Goal: Task Accomplishment & Management: Use online tool/utility

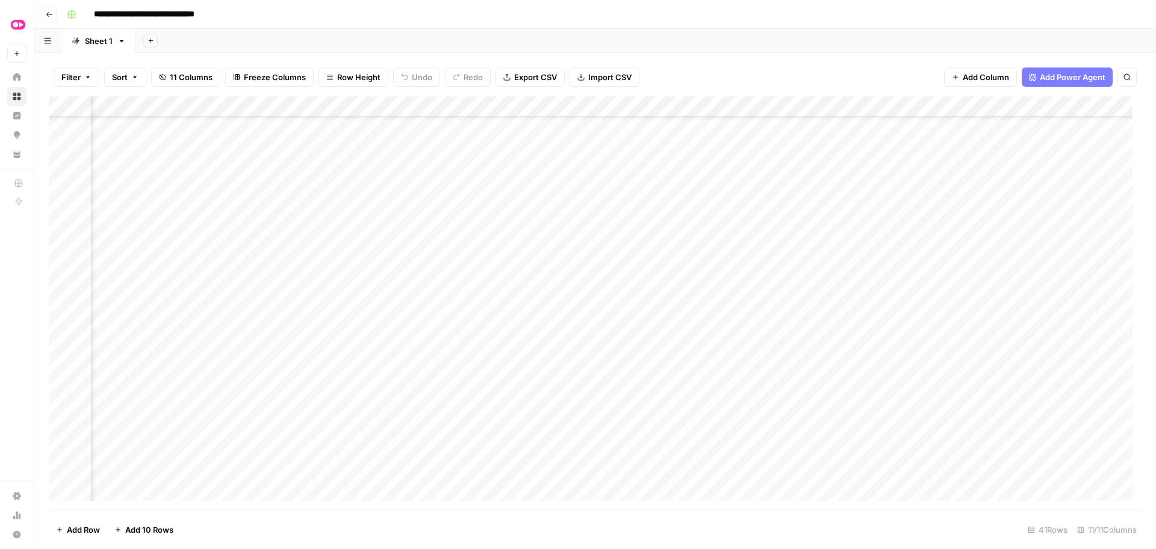
scroll to position [355, 120]
drag, startPoint x: 414, startPoint y: 218, endPoint x: 425, endPoint y: 218, distance: 10.2
click at [414, 218] on div "Add Column" at bounding box center [595, 302] width 1093 height 413
click at [451, 222] on div "Add Column" at bounding box center [595, 302] width 1093 height 413
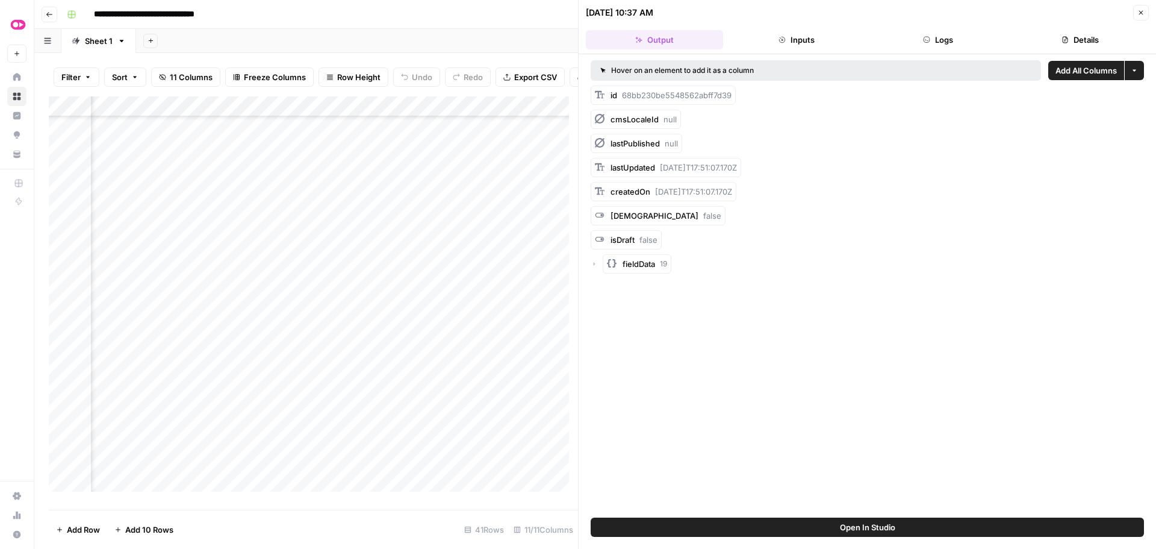
click at [824, 45] on button "Inputs" at bounding box center [796, 39] width 137 height 19
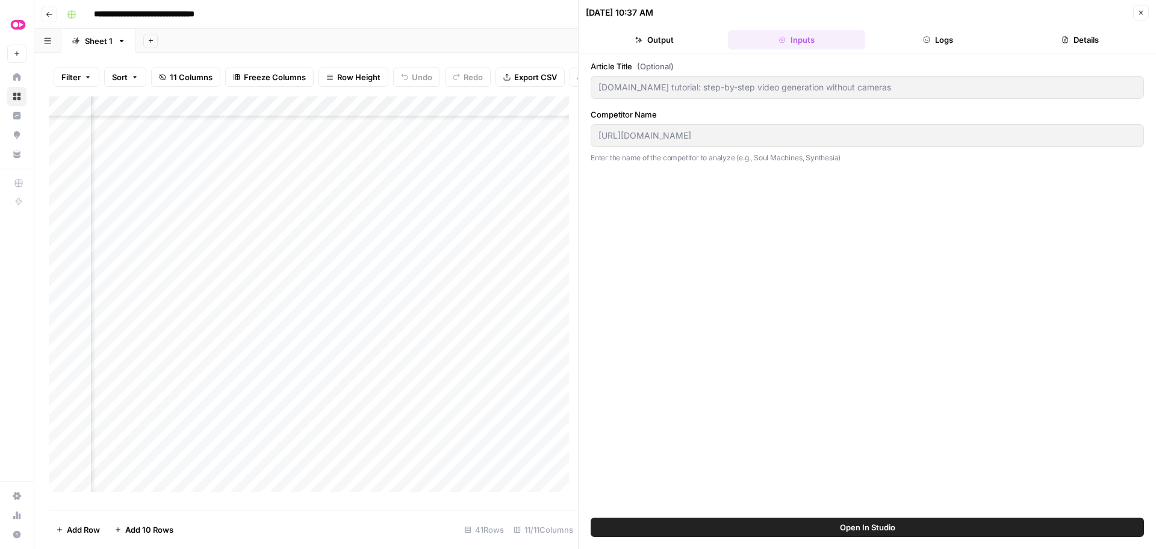
click at [939, 47] on button "Logs" at bounding box center [938, 39] width 137 height 19
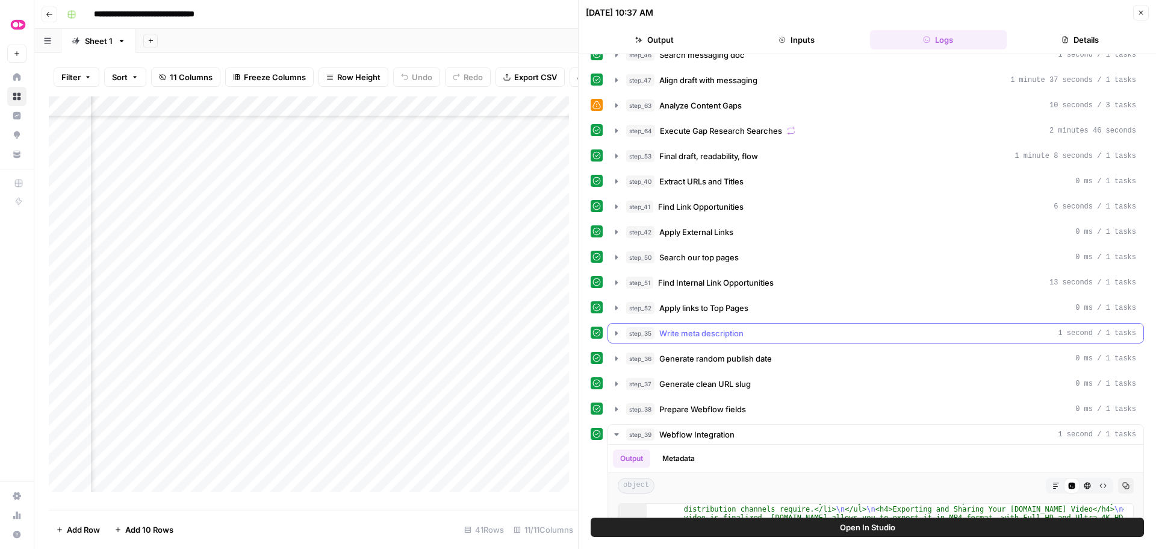
scroll to position [228, 0]
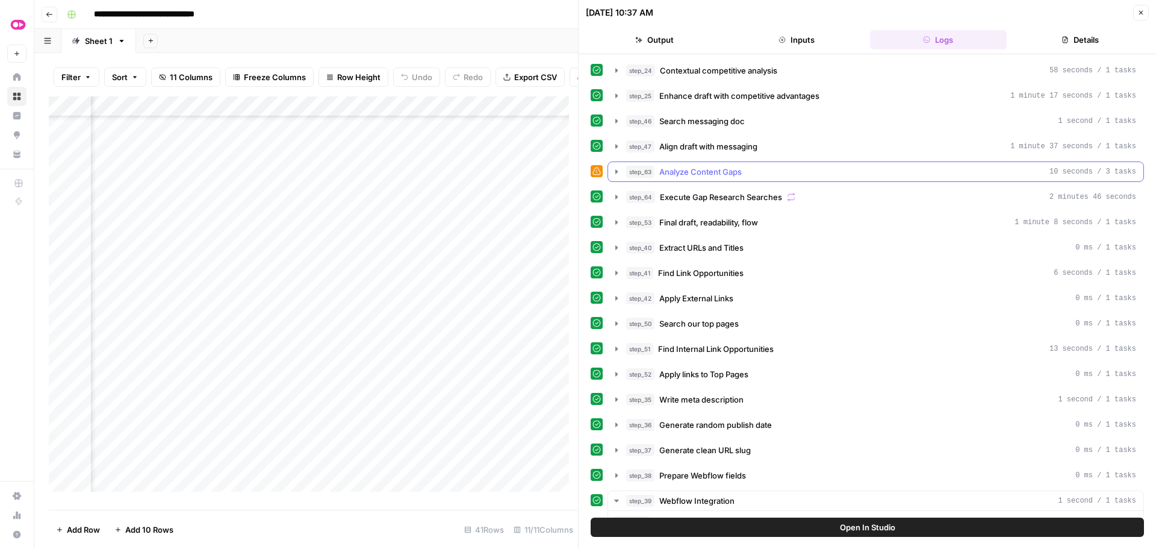
click at [619, 172] on icon "button" at bounding box center [617, 172] width 10 height 10
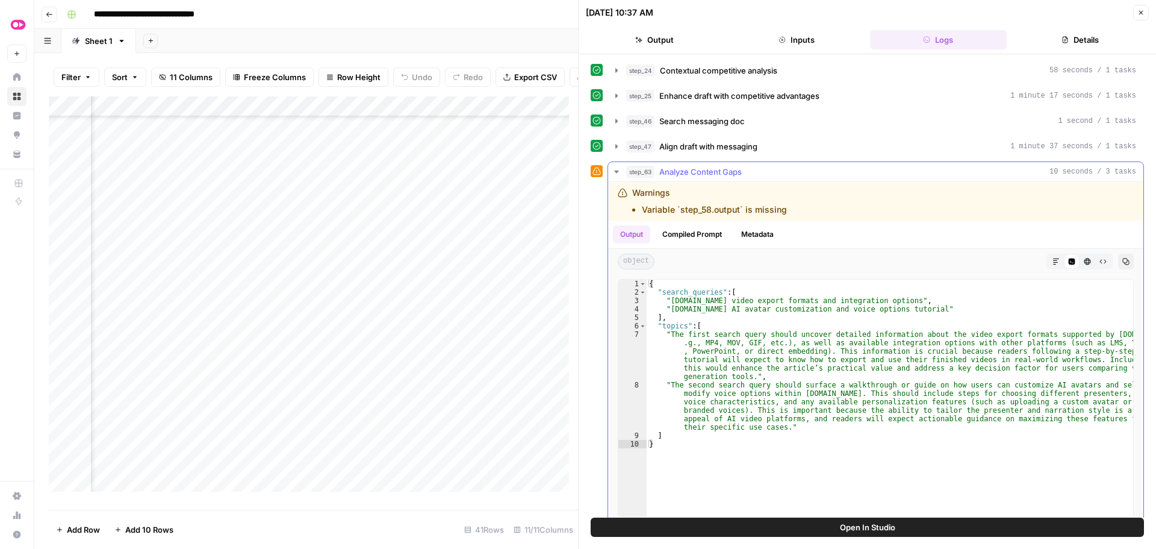
click at [619, 172] on icon "button" at bounding box center [617, 172] width 10 height 10
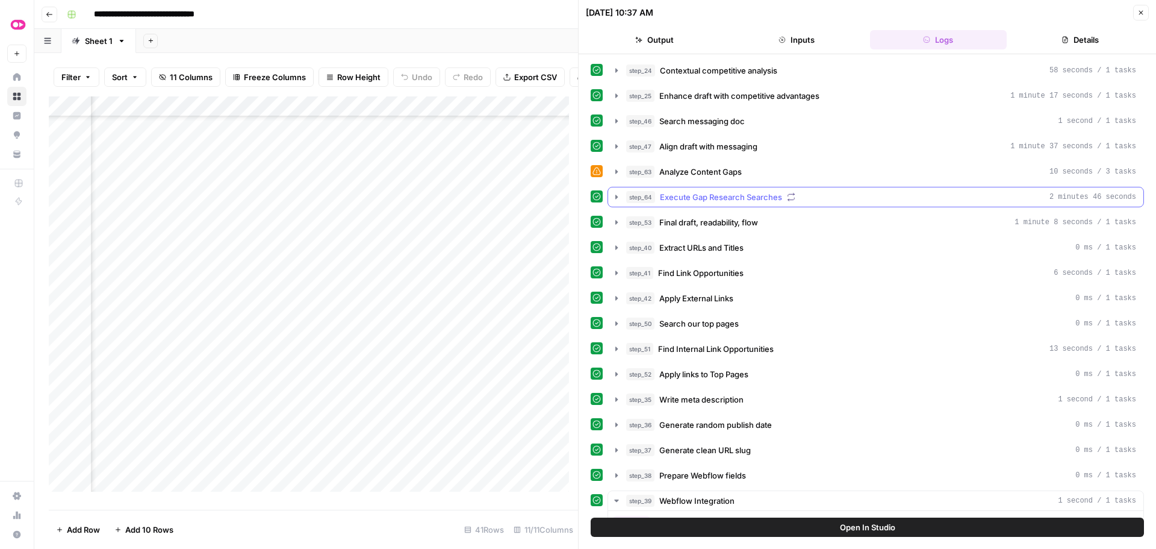
click at [620, 199] on icon "button" at bounding box center [617, 197] width 10 height 10
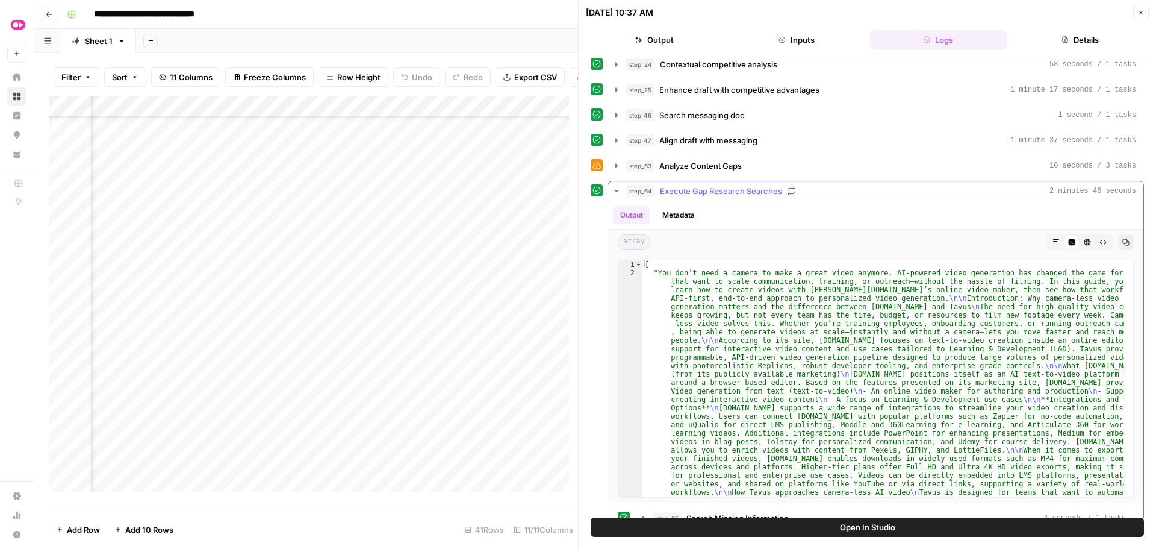
scroll to position [0, 0]
click at [617, 192] on icon "button" at bounding box center [617, 191] width 10 height 10
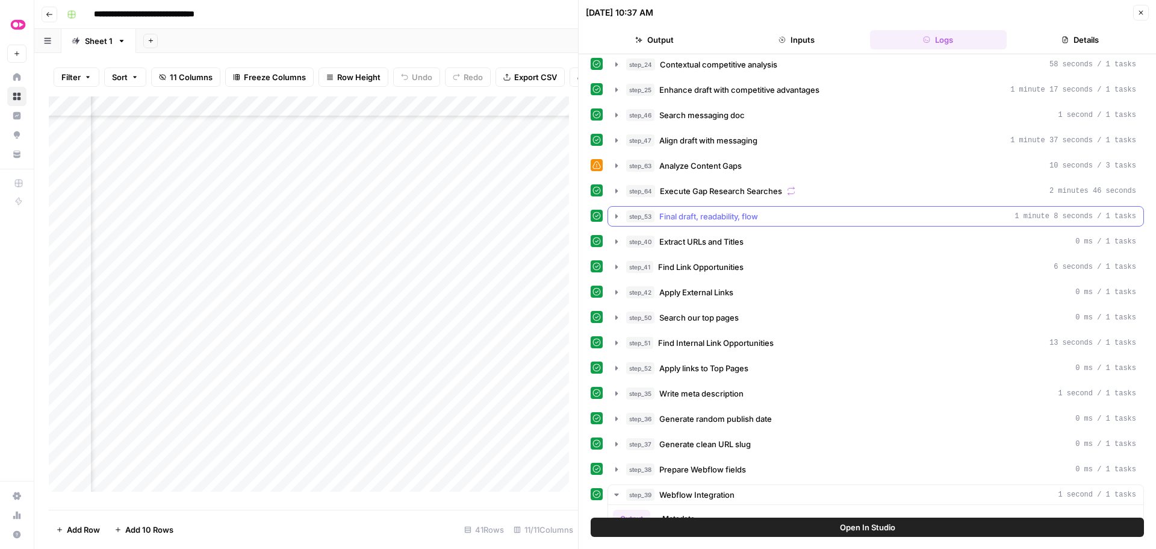
click at [614, 218] on icon "button" at bounding box center [617, 216] width 10 height 10
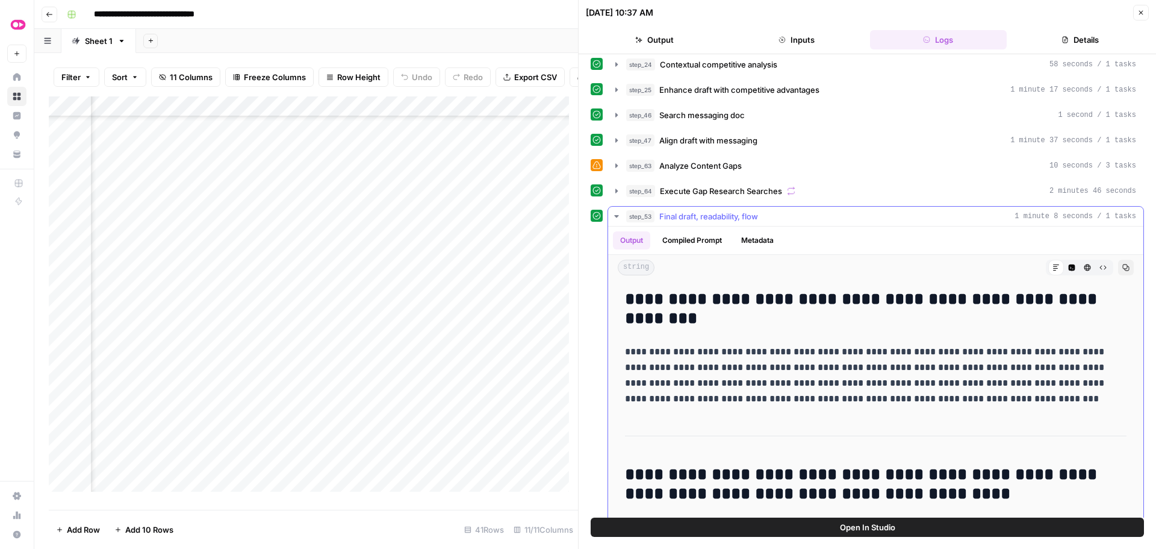
click at [614, 218] on icon "button" at bounding box center [617, 216] width 10 height 10
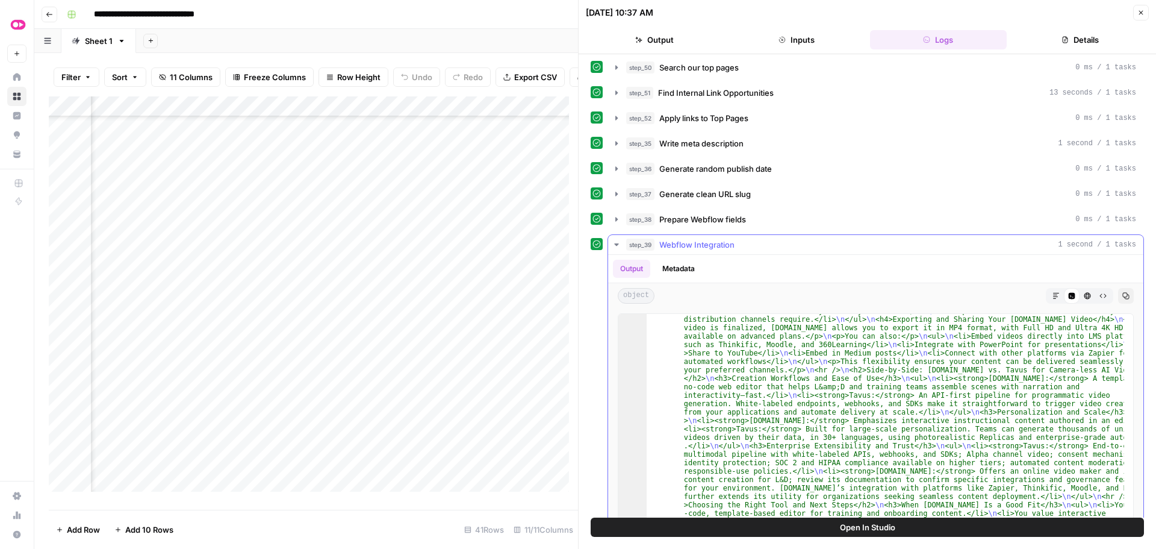
scroll to position [408, 0]
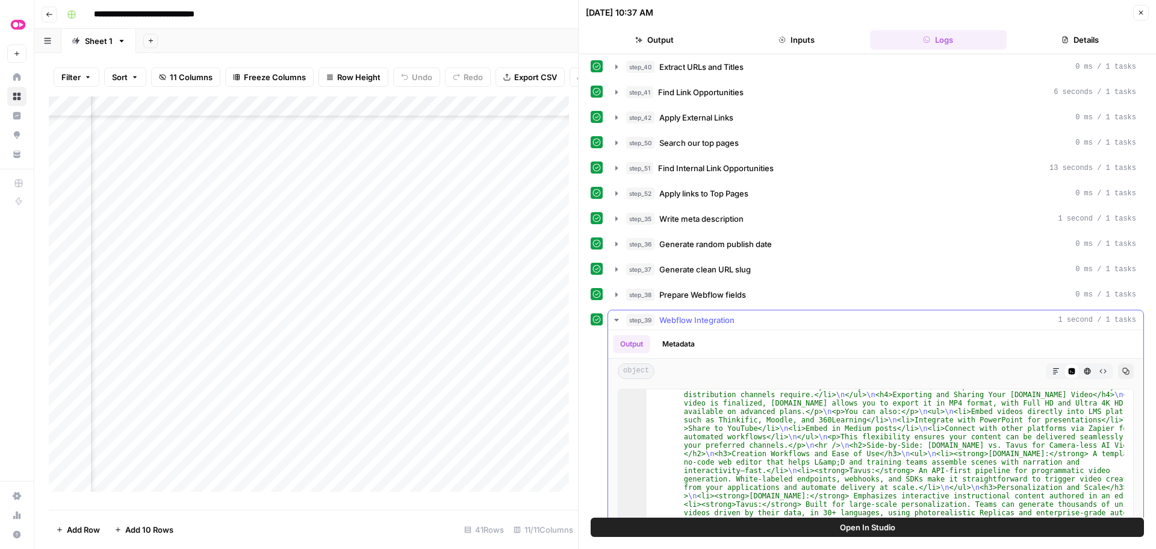
click at [621, 323] on icon "button" at bounding box center [617, 320] width 10 height 10
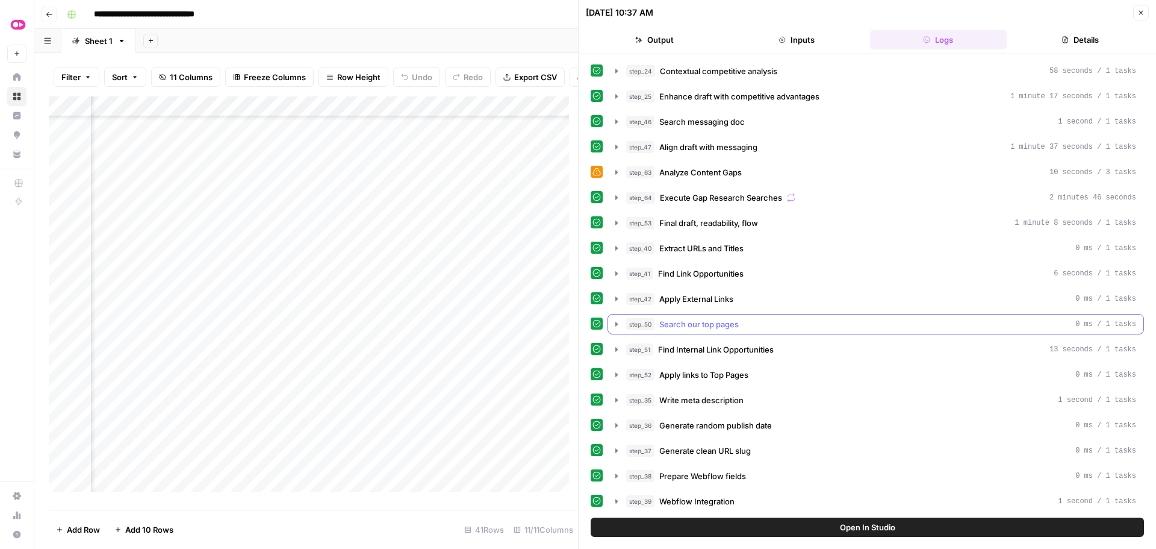
scroll to position [227, 0]
click at [617, 378] on icon "button" at bounding box center [617, 375] width 10 height 10
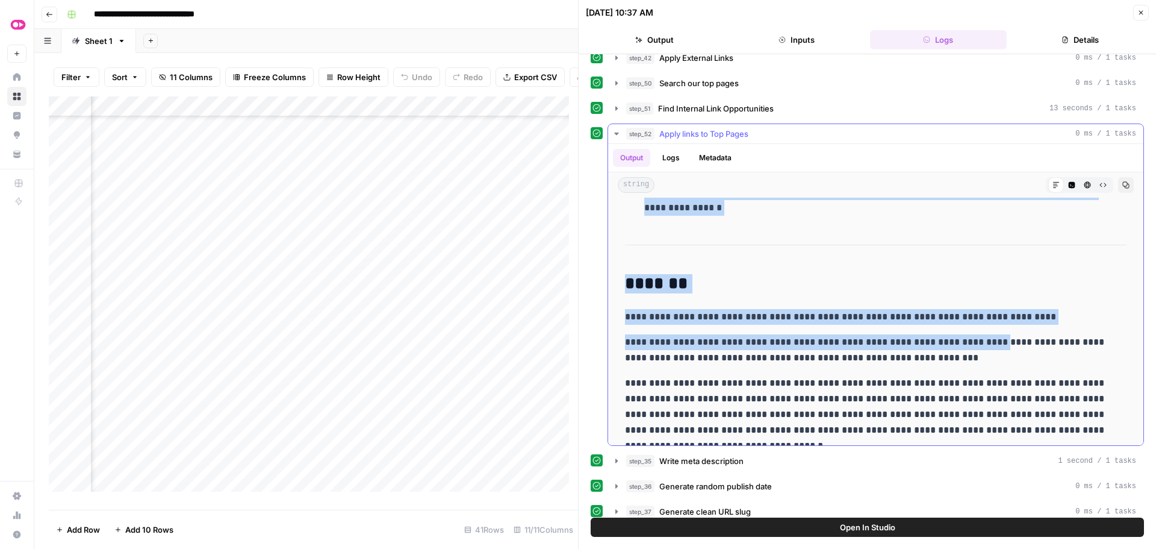
scroll to position [4649, 0]
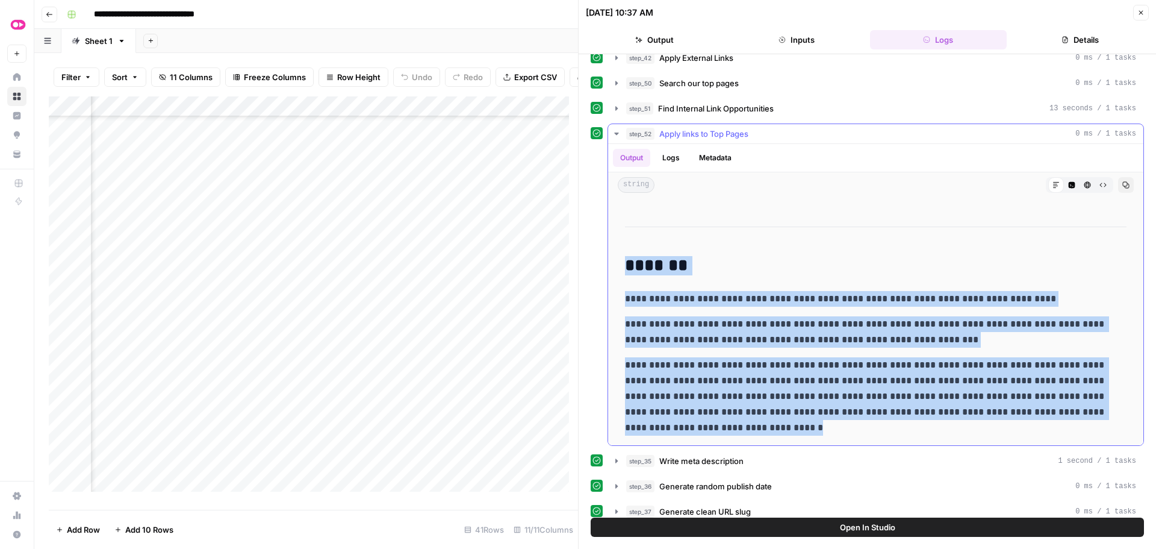
drag, startPoint x: 625, startPoint y: 211, endPoint x: 879, endPoint y: 422, distance: 330.5
copy div "**********"
click at [455, 254] on div "Add Column" at bounding box center [313, 298] width 529 height 404
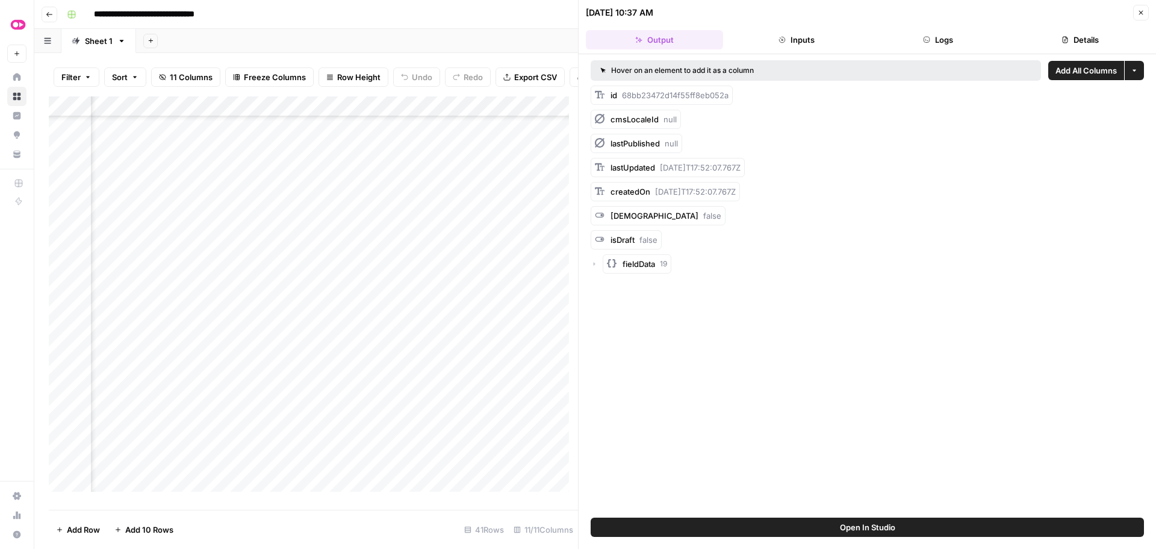
click at [918, 44] on button "Logs" at bounding box center [938, 39] width 137 height 19
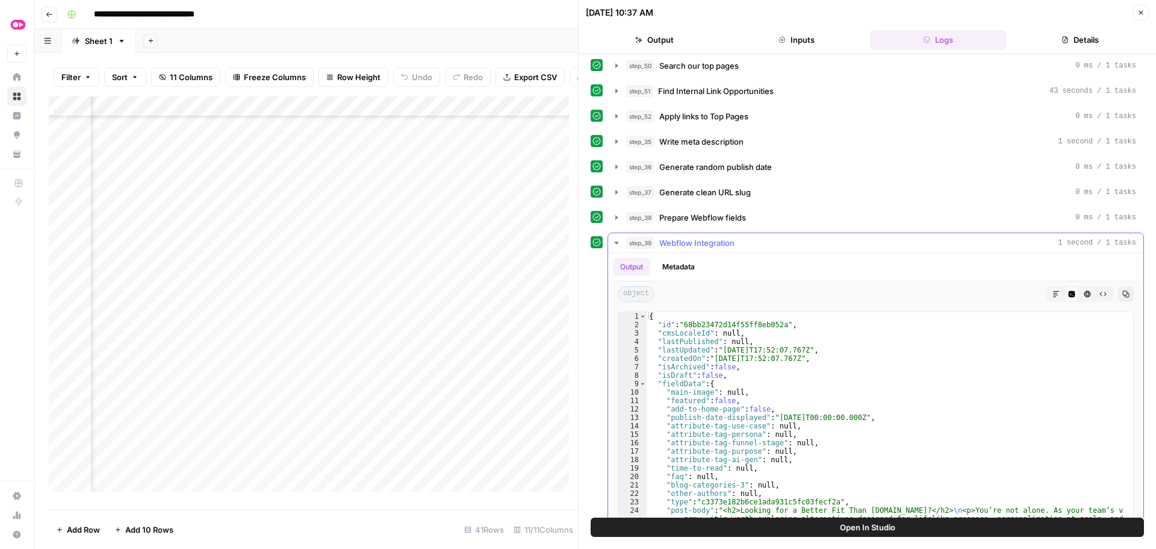
scroll to position [469, 0]
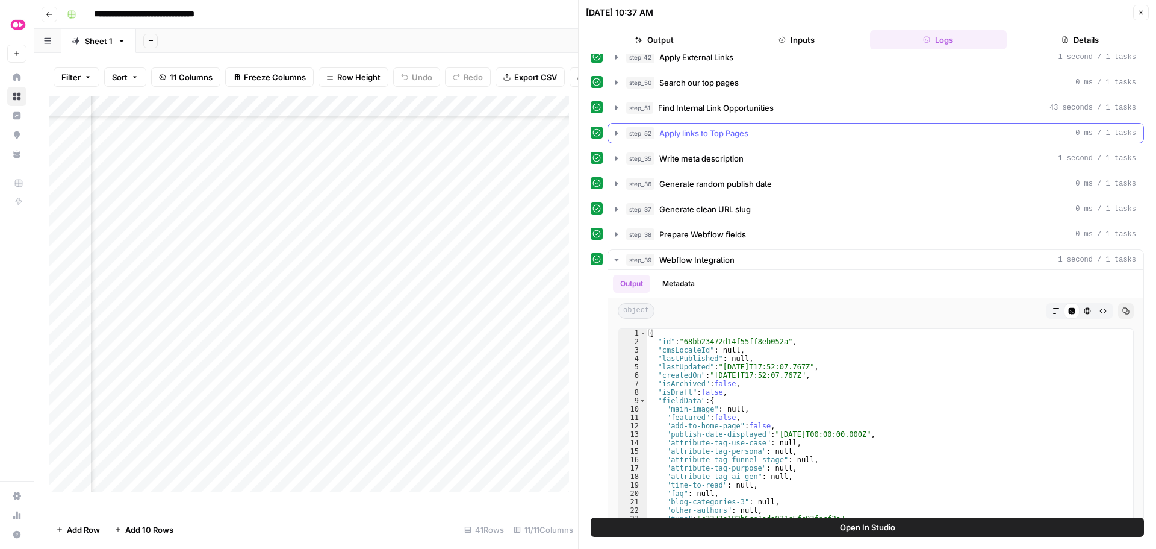
click at [614, 134] on icon "button" at bounding box center [617, 133] width 10 height 10
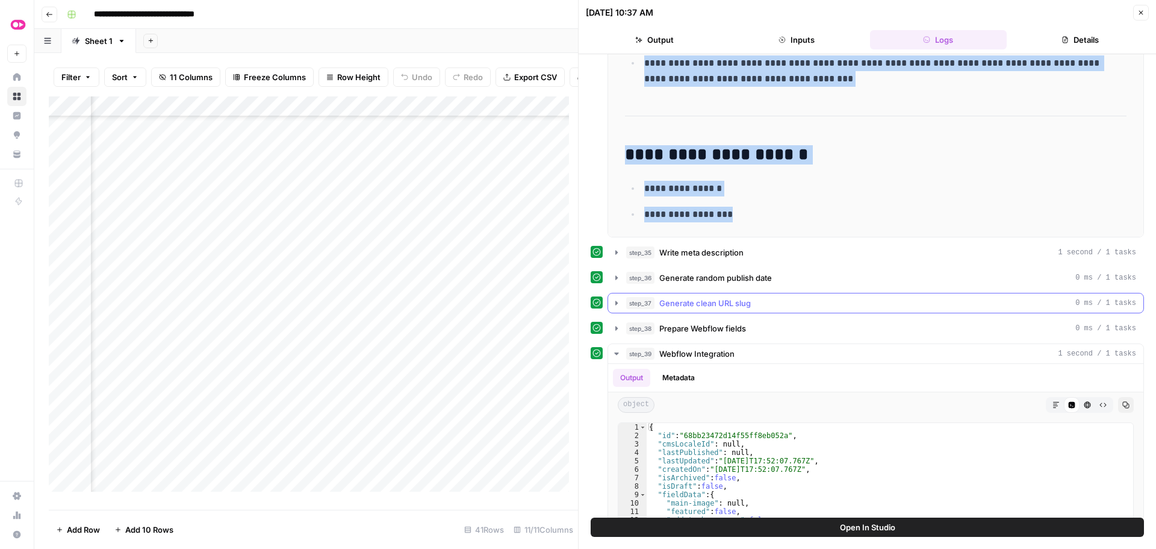
scroll to position [589, 0]
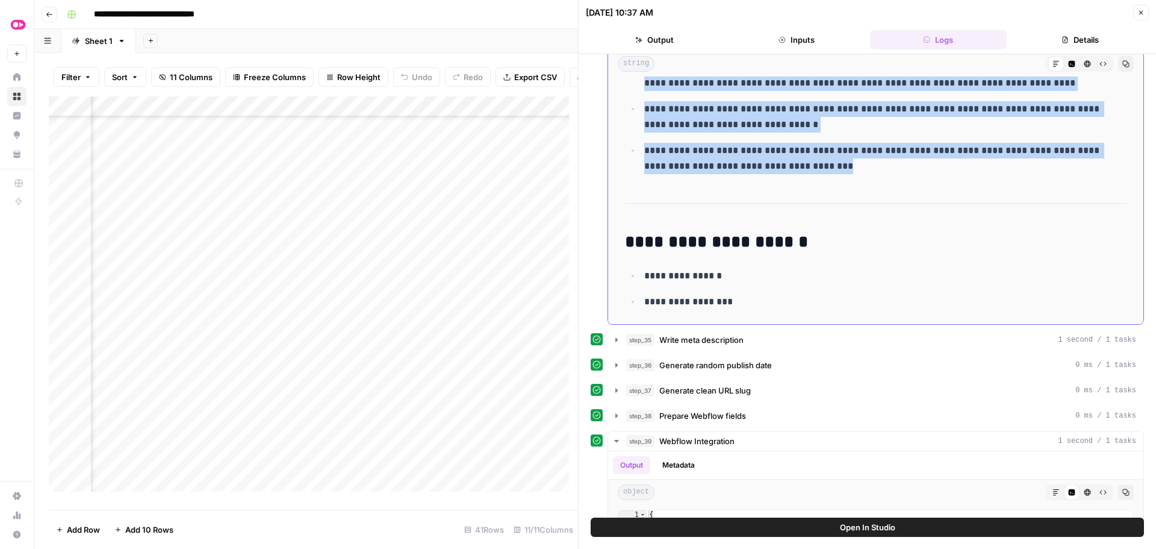
drag, startPoint x: 626, startPoint y: 217, endPoint x: 857, endPoint y: 167, distance: 235.9
copy div "**********"
click at [453, 190] on div "Add Column" at bounding box center [313, 298] width 529 height 404
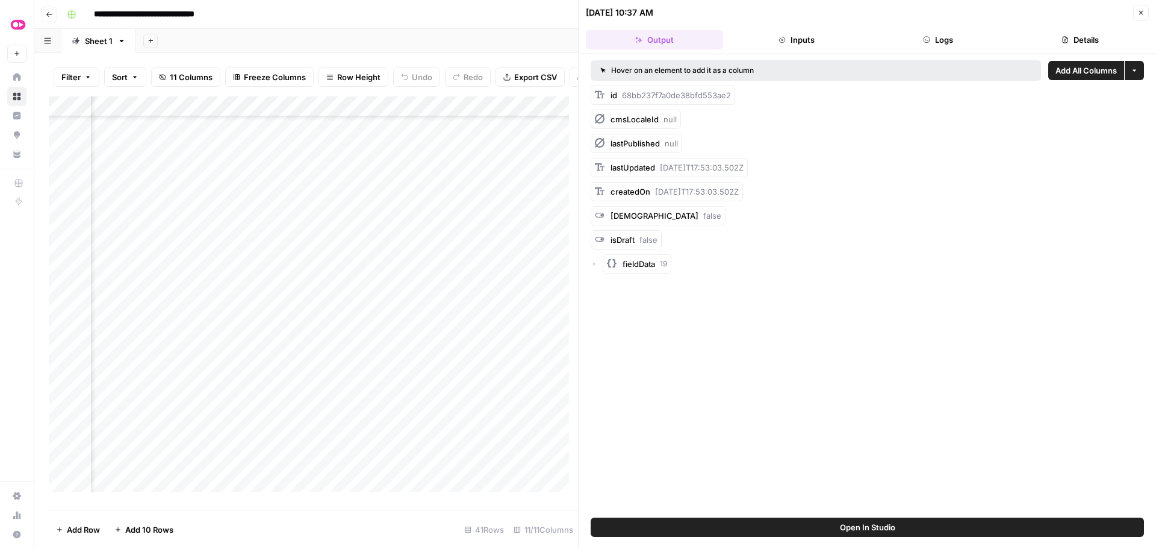
click at [934, 32] on button "Logs" at bounding box center [938, 39] width 137 height 19
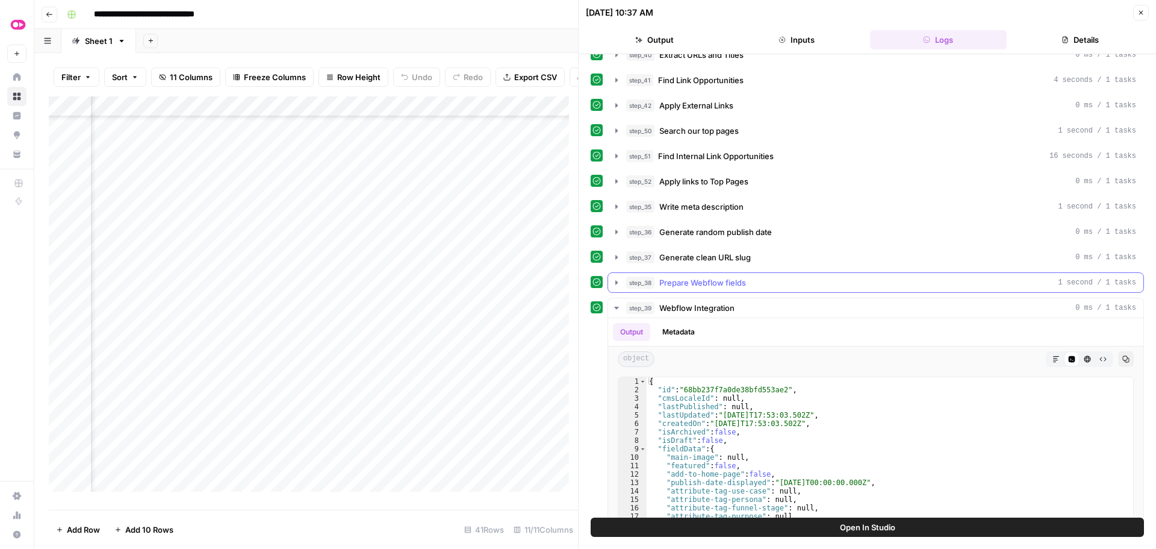
scroll to position [408, 0]
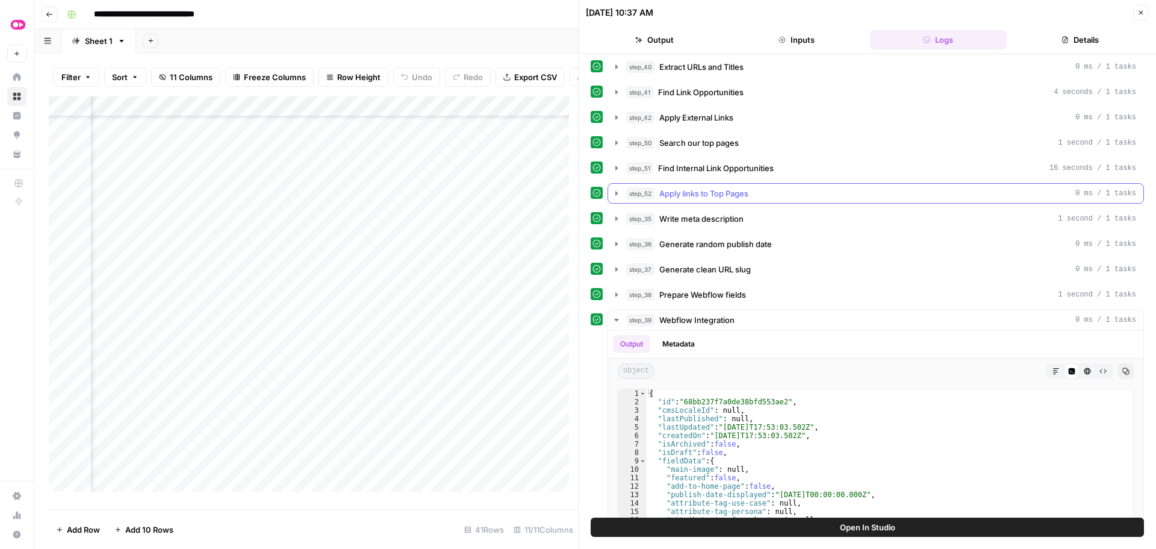
click at [619, 195] on icon "button" at bounding box center [617, 193] width 10 height 10
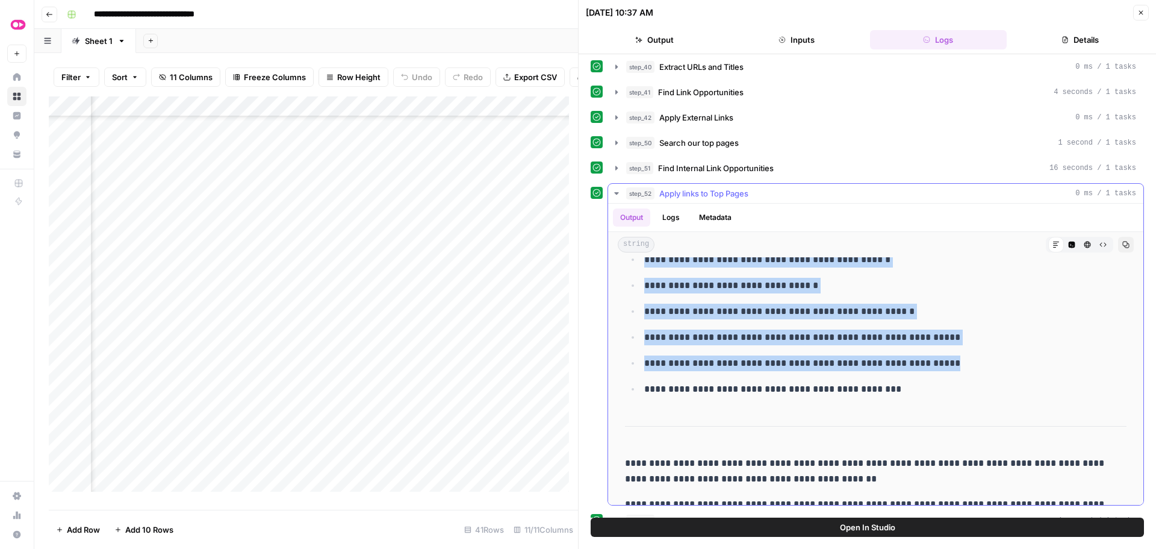
scroll to position [5415, 0]
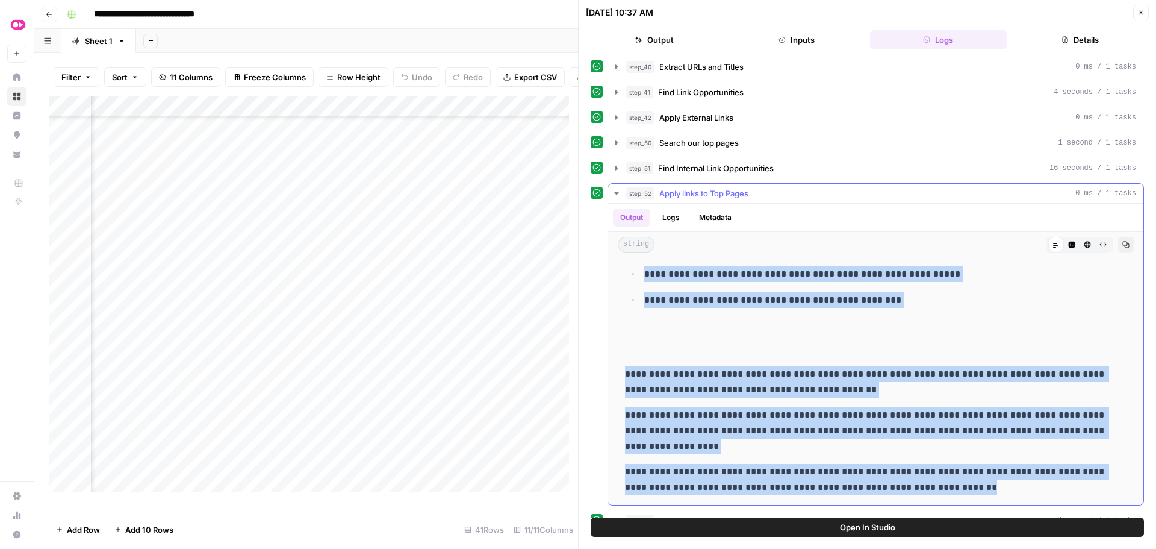
drag, startPoint x: 626, startPoint y: 277, endPoint x: 945, endPoint y: 492, distance: 384.8
copy div "**********"
click at [453, 207] on div "Add Column" at bounding box center [313, 298] width 529 height 404
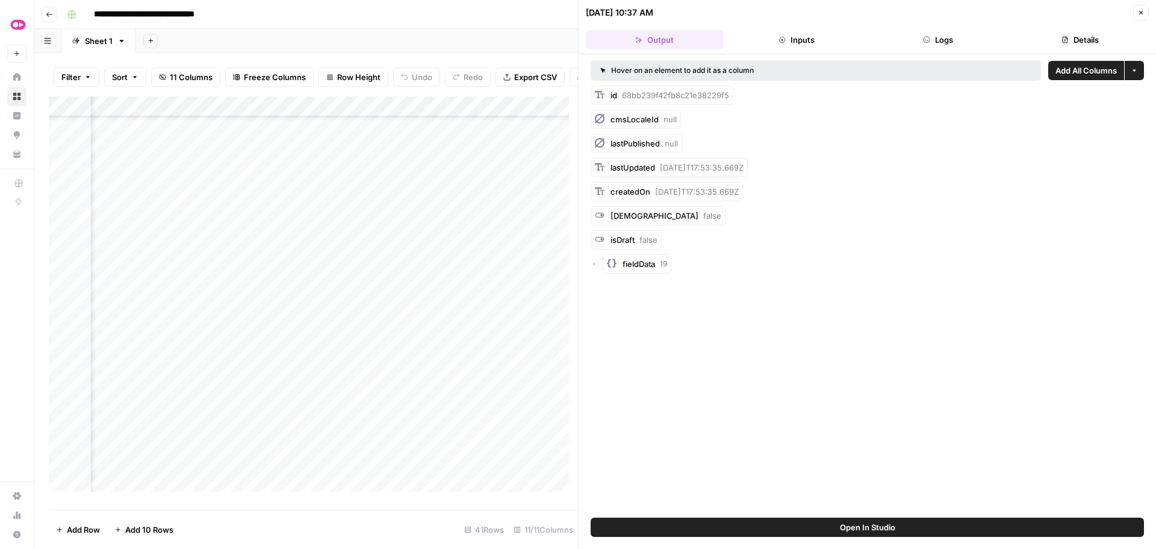
click at [941, 39] on button "Logs" at bounding box center [938, 39] width 137 height 19
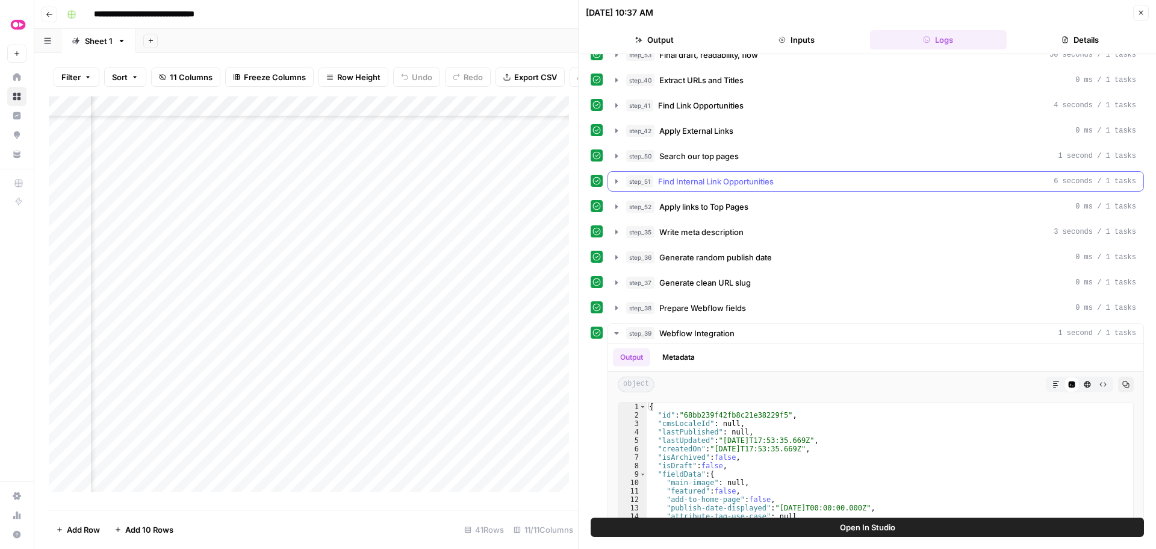
scroll to position [422, 0]
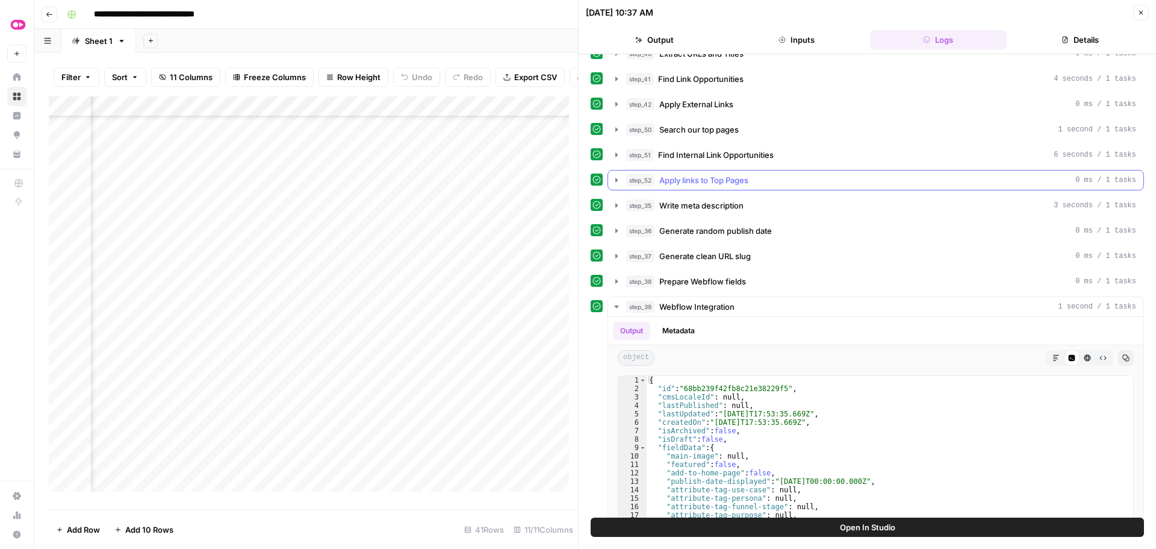
click at [615, 178] on icon "button" at bounding box center [617, 180] width 10 height 10
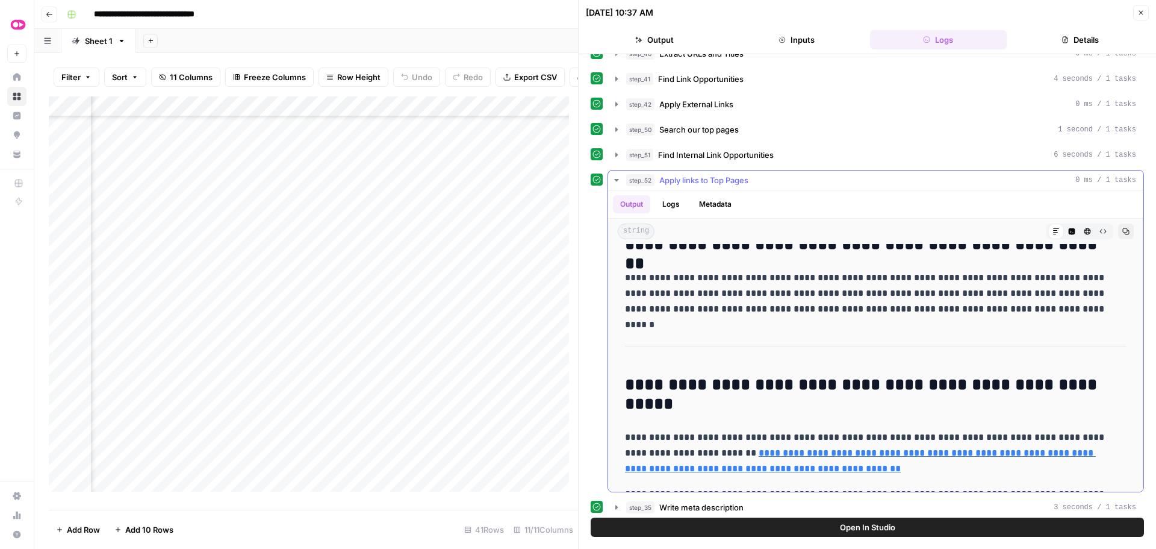
scroll to position [0, 0]
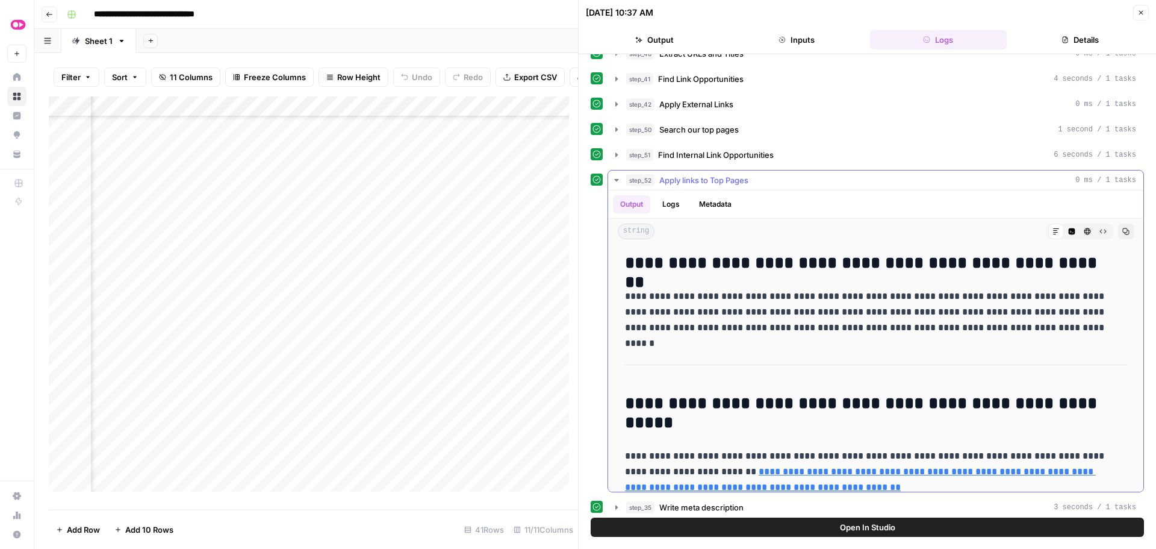
click at [630, 255] on h2 "**********" at bounding box center [867, 263] width 484 height 19
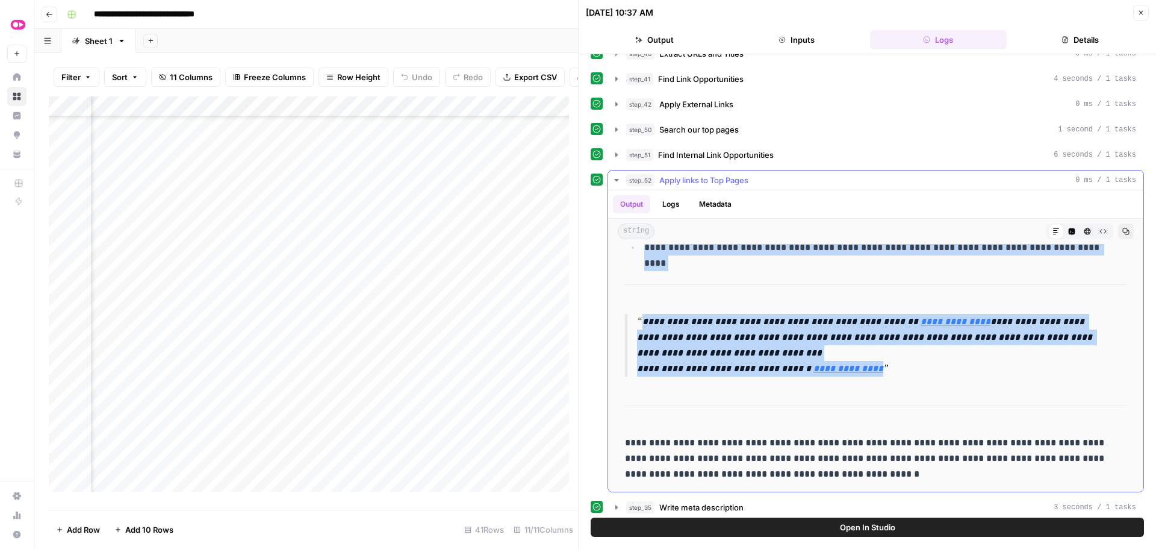
scroll to position [4481, 0]
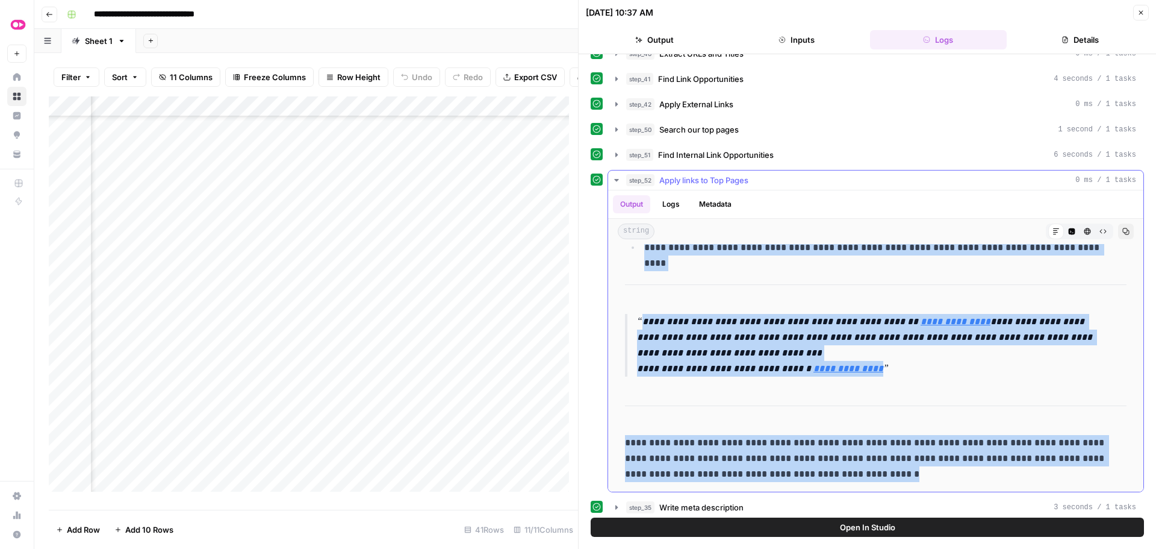
drag, startPoint x: 627, startPoint y: 295, endPoint x: 925, endPoint y: 471, distance: 346.1
copy div "**********"
click at [454, 271] on div "Add Column" at bounding box center [313, 298] width 529 height 404
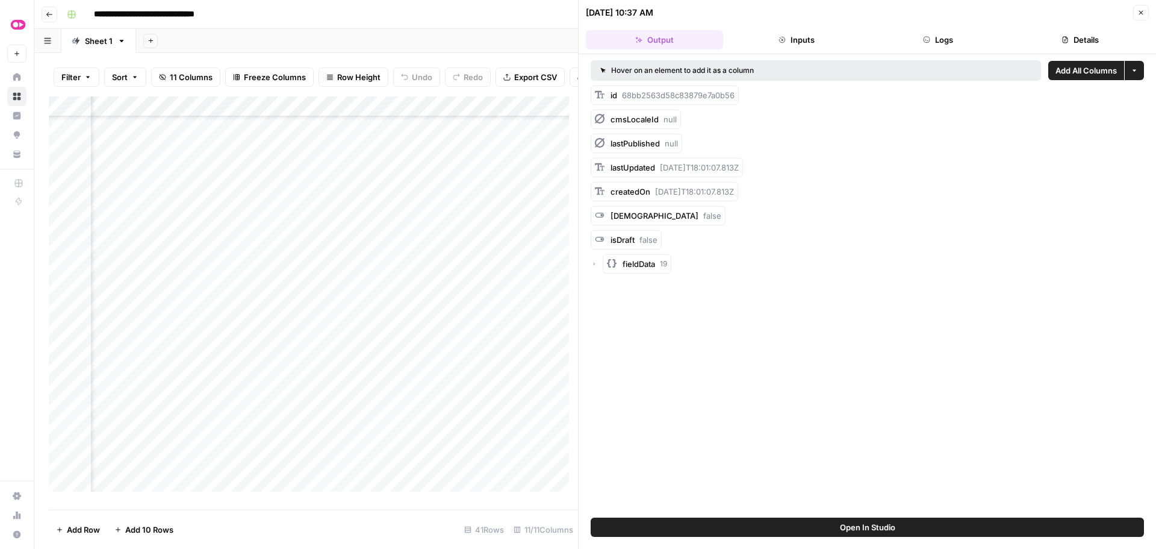
click at [912, 40] on button "Logs" at bounding box center [938, 39] width 137 height 19
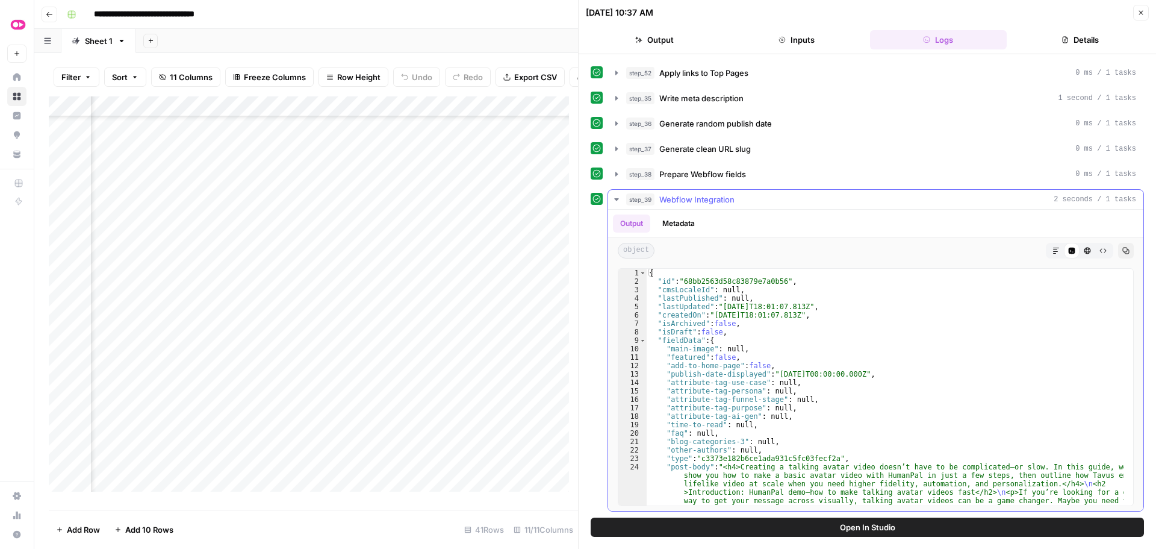
scroll to position [469, 0]
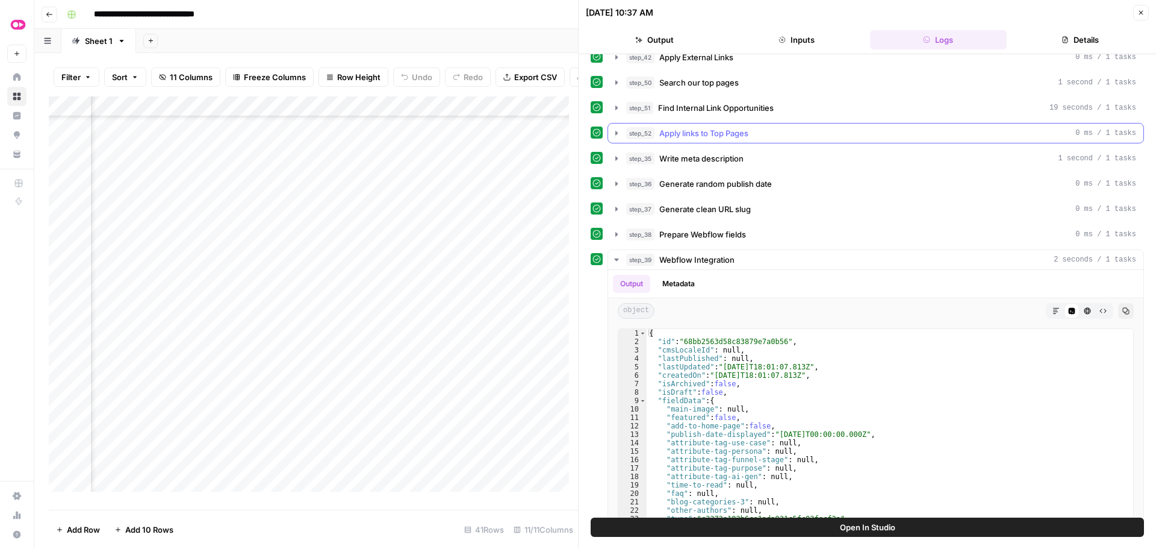
click at [617, 128] on button "step_52 Apply links to Top Pages 0 ms / 1 tasks" at bounding box center [875, 132] width 535 height 19
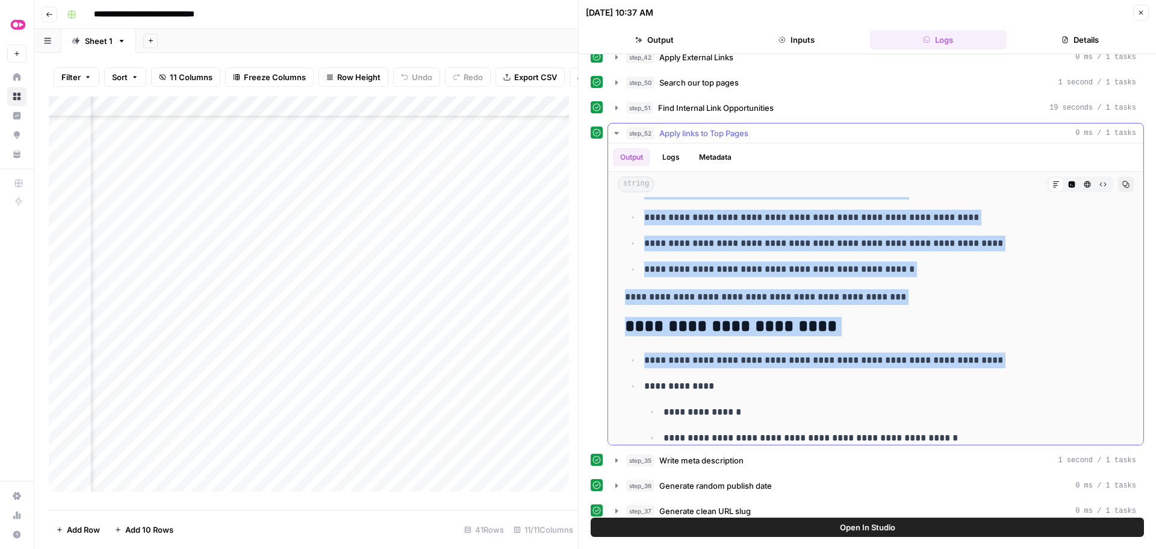
scroll to position [3372, 0]
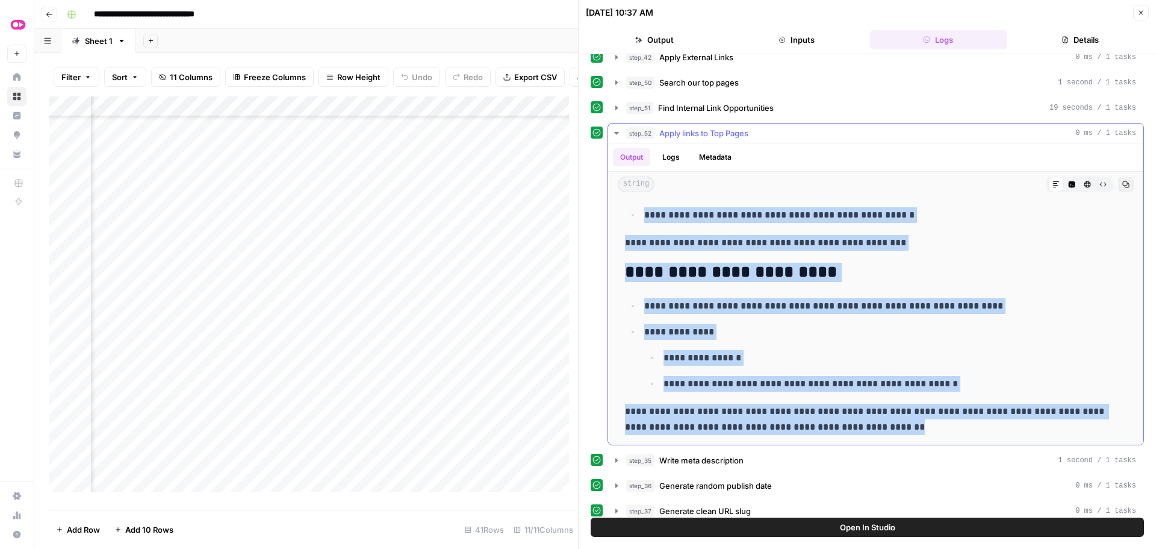
drag, startPoint x: 627, startPoint y: 214, endPoint x: 950, endPoint y: 428, distance: 386.3
copy div "**********"
click at [453, 291] on div "Add Column" at bounding box center [313, 298] width 529 height 404
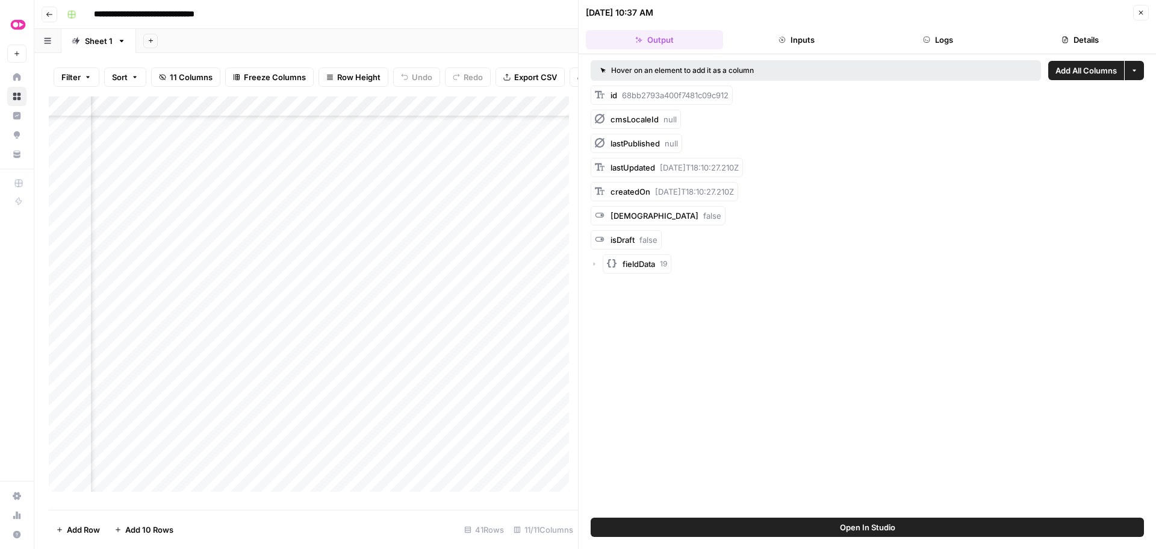
click at [920, 38] on button "Logs" at bounding box center [938, 39] width 137 height 19
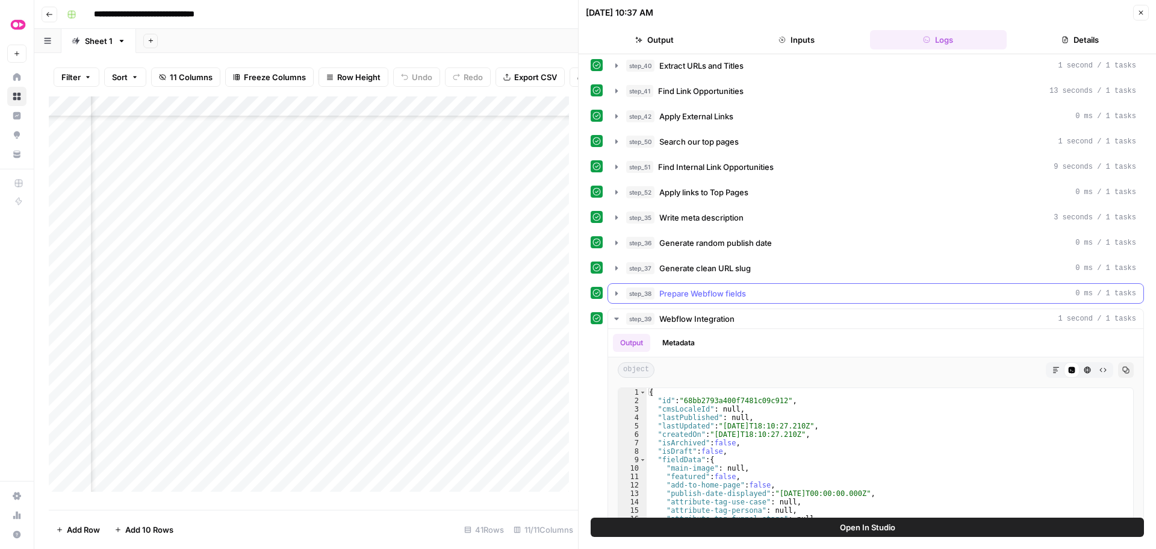
scroll to position [408, 0]
click at [622, 183] on div "step_52 Apply links to Top Pages 0 ms / 1 tasks" at bounding box center [876, 193] width 537 height 20
click at [617, 190] on icon "button" at bounding box center [617, 193] width 10 height 10
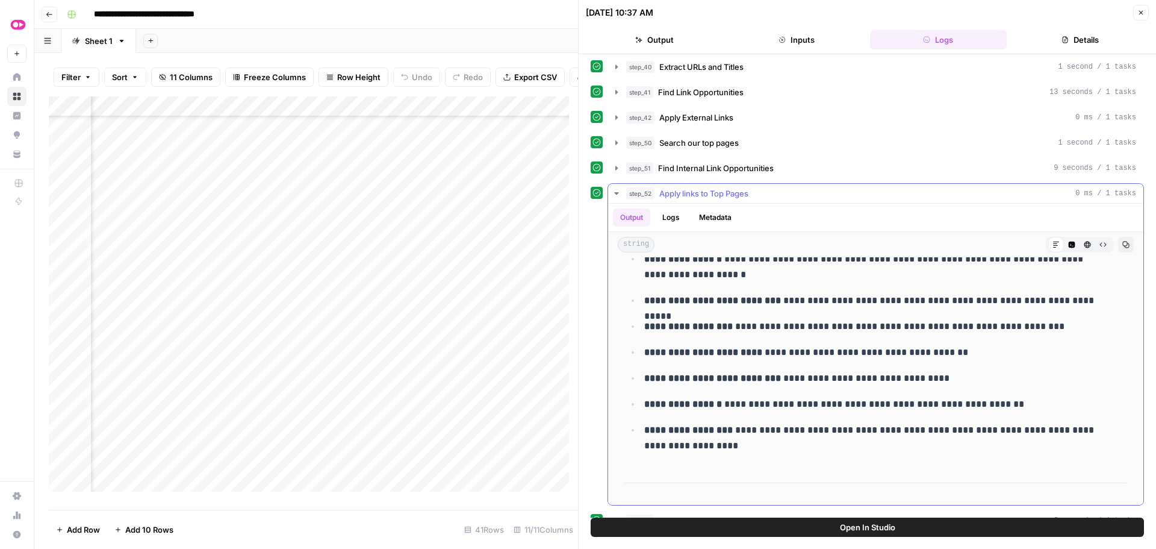
scroll to position [3547, 0]
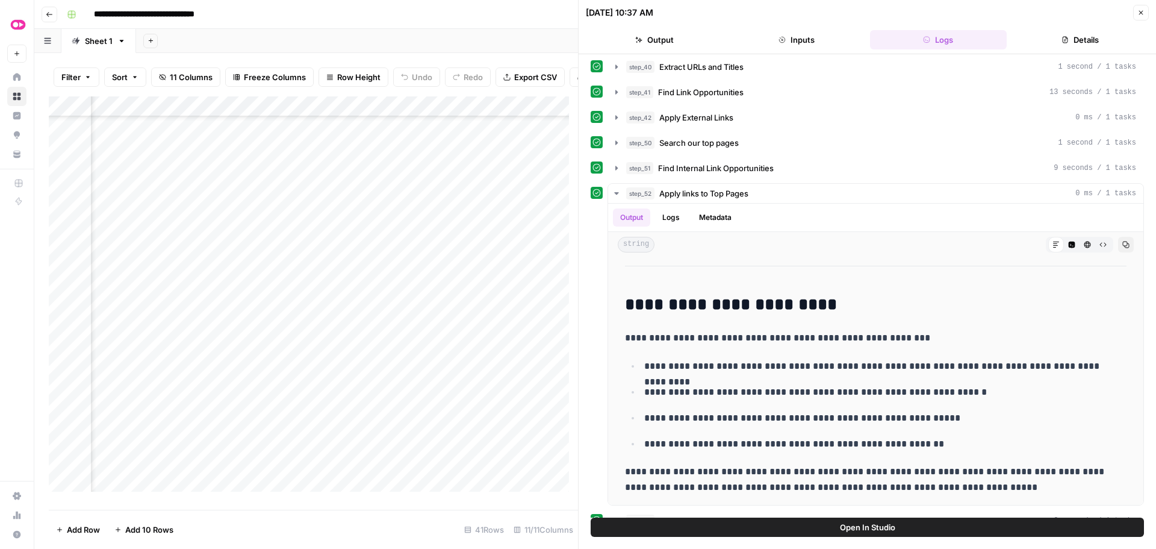
click at [1142, 8] on button "Close" at bounding box center [1141, 13] width 16 height 16
